Goal: Task Accomplishment & Management: Manage account settings

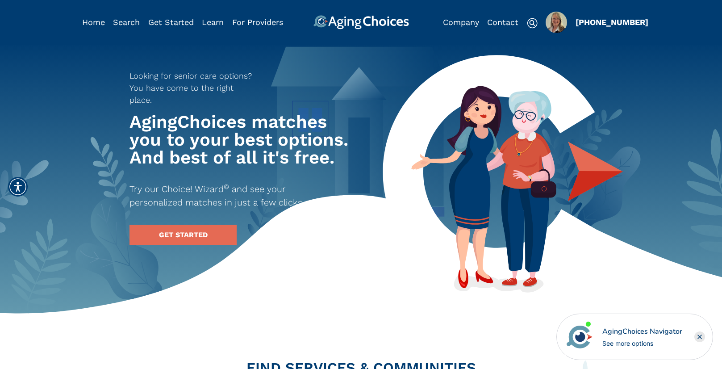
click at [559, 24] on img "Popover trigger" at bounding box center [556, 22] width 21 height 21
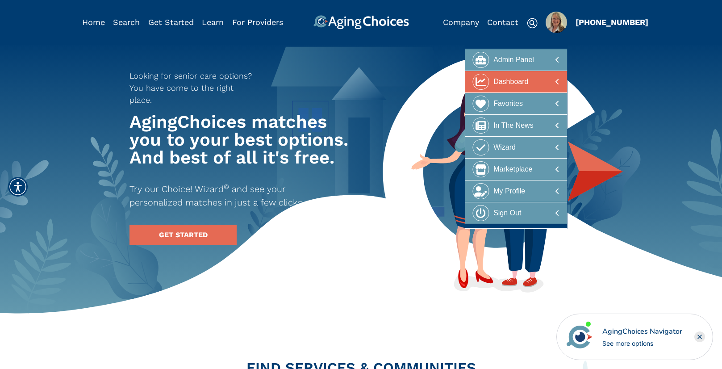
click at [530, 82] on div at bounding box center [516, 82] width 87 height 17
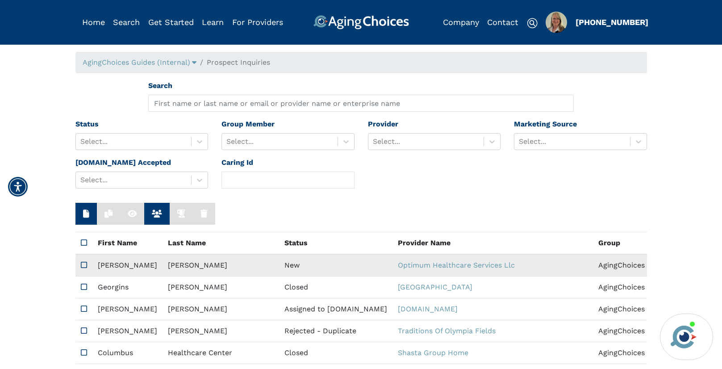
click at [279, 265] on td "New" at bounding box center [335, 265] width 113 height 22
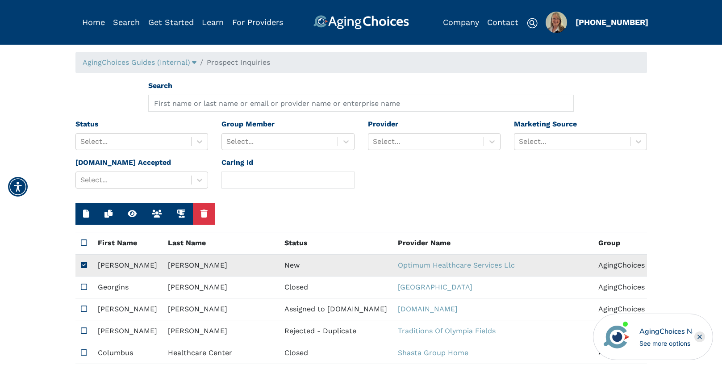
click at [279, 265] on td "New" at bounding box center [335, 265] width 113 height 22
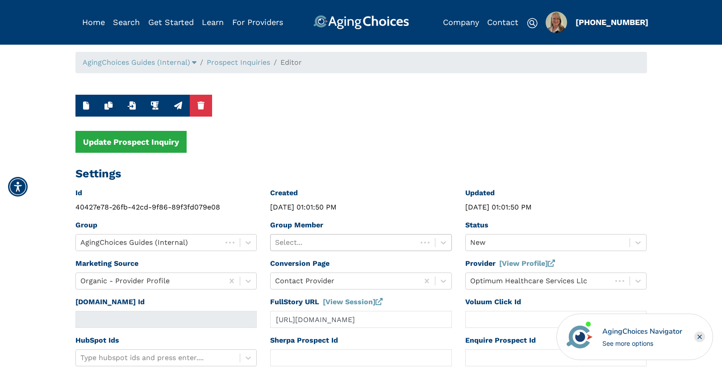
click at [325, 238] on div at bounding box center [344, 242] width 138 height 13
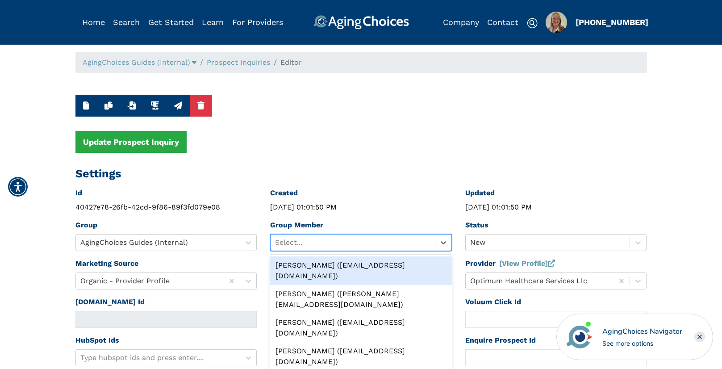
click at [334, 263] on div "Peggy Wilcox (pwilcox@lifestylecx.com)" at bounding box center [361, 270] width 182 height 29
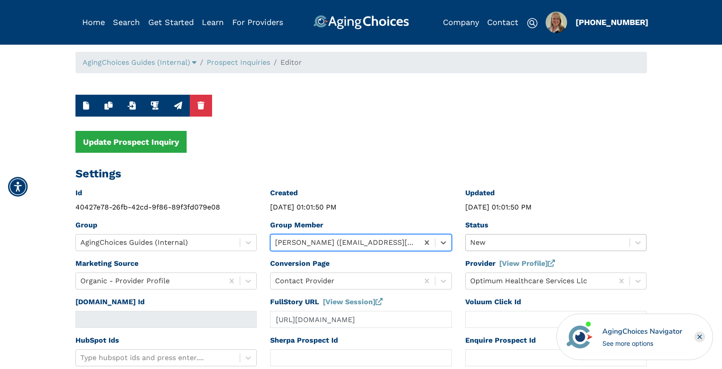
click at [495, 243] on div "New" at bounding box center [556, 242] width 182 height 17
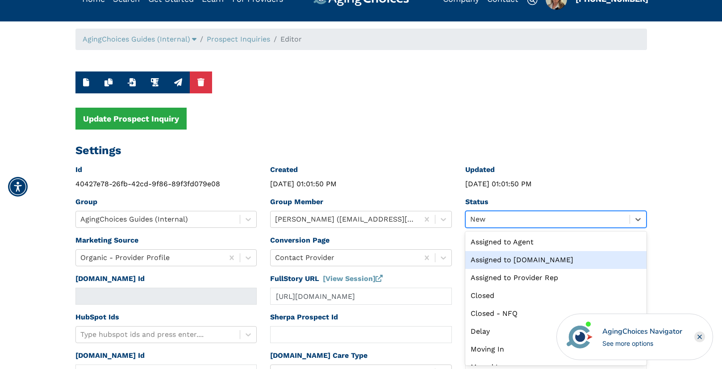
click at [523, 261] on div "Assigned to Caring.com" at bounding box center [556, 260] width 182 height 18
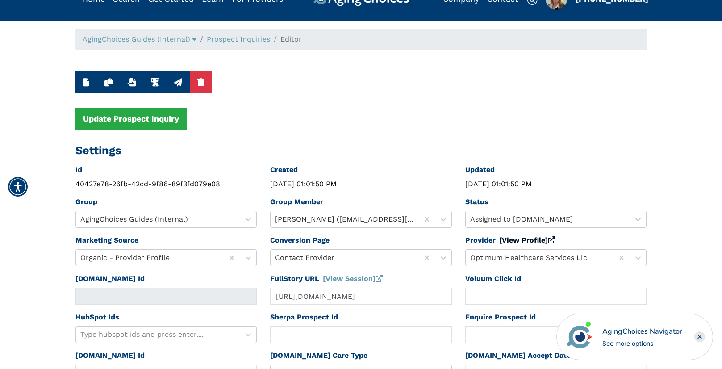
click at [526, 241] on link "[View Profile]" at bounding box center [527, 240] width 56 height 8
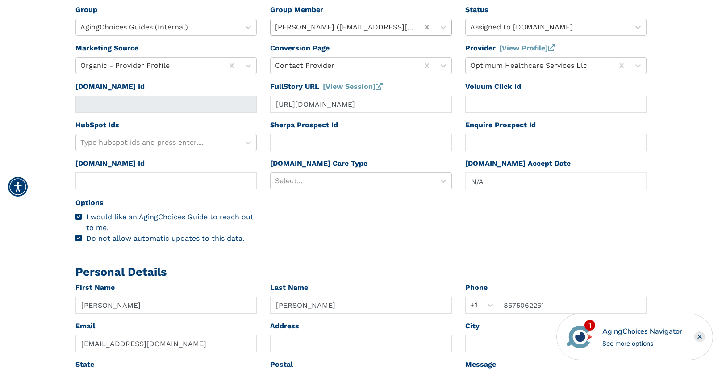
scroll to position [216, 0]
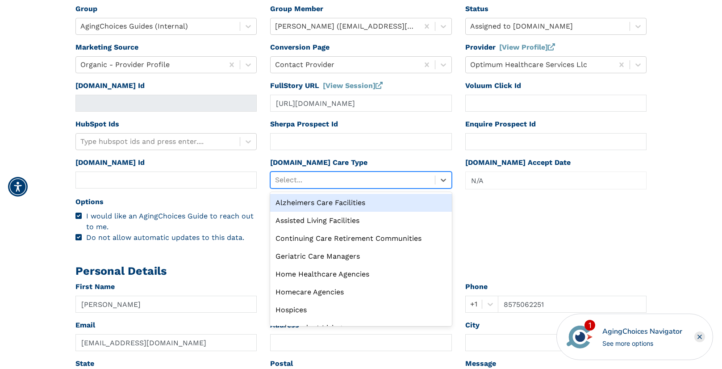
click at [323, 178] on div at bounding box center [352, 180] width 155 height 13
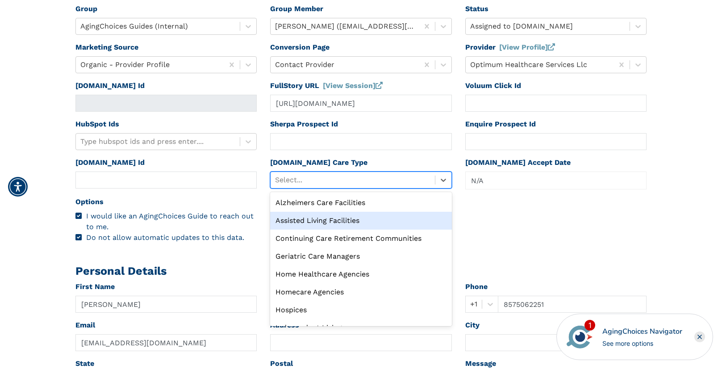
click at [318, 221] on div "Assisted Living Facilities" at bounding box center [361, 221] width 182 height 18
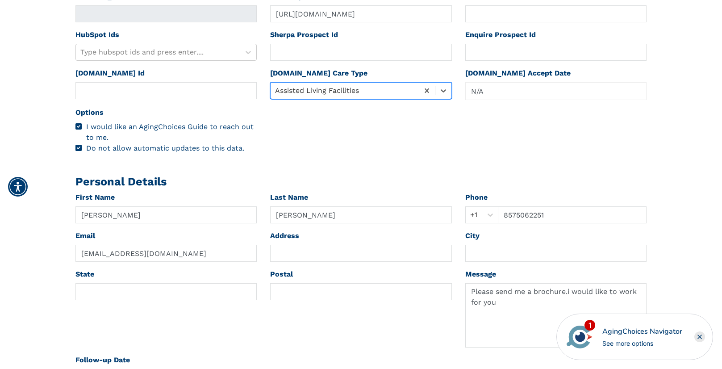
scroll to position [345, 0]
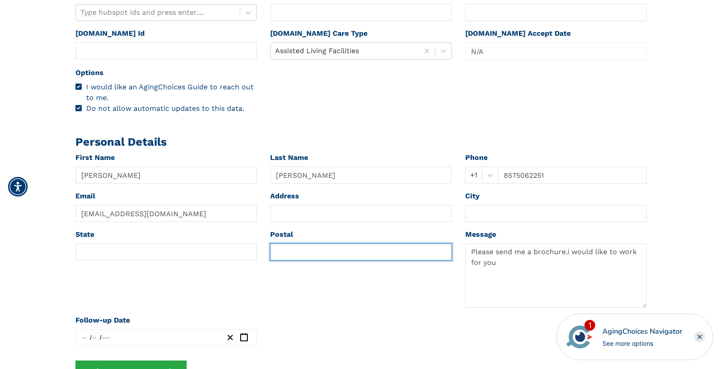
click at [302, 253] on input "text" at bounding box center [361, 251] width 182 height 17
paste input "02368"
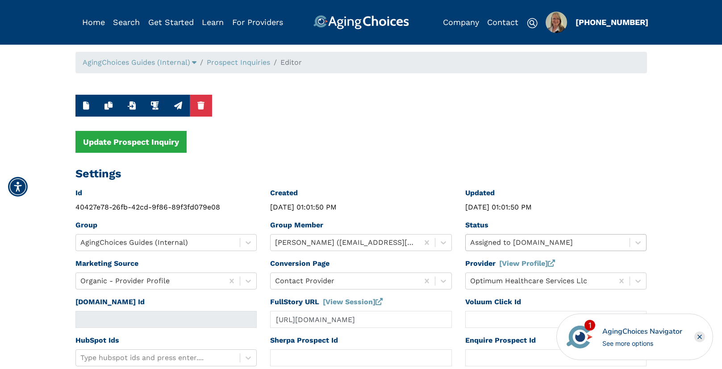
type input "02368"
click at [542, 243] on div "Assigned to Caring.com" at bounding box center [556, 242] width 182 height 17
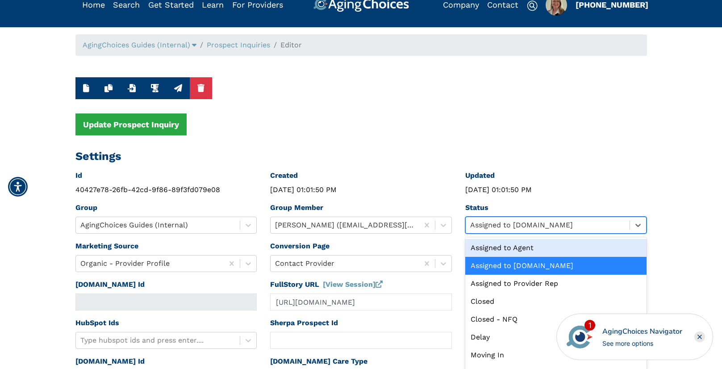
scroll to position [23, 0]
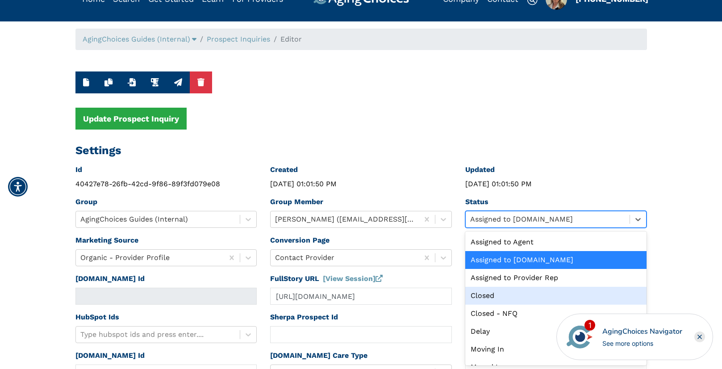
click at [479, 296] on div "Closed" at bounding box center [556, 296] width 182 height 18
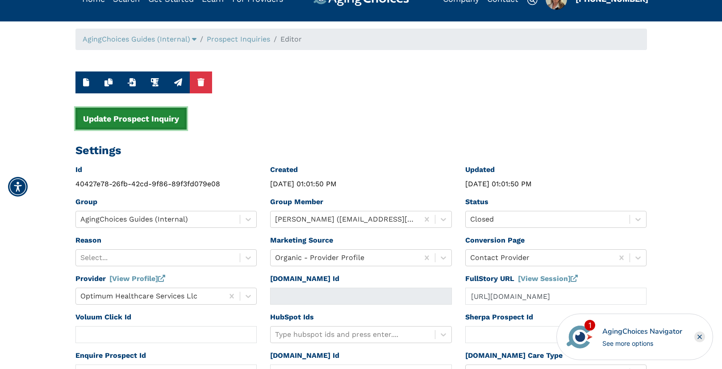
click at [158, 121] on button "Update Prospect Inquiry" at bounding box center [130, 119] width 111 height 22
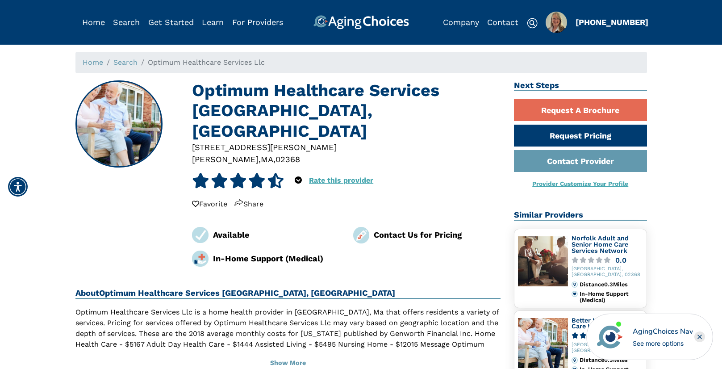
click at [275, 153] on div "02368" at bounding box center [287, 159] width 25 height 12
copy div "02368"
